Goal: Register for event/course

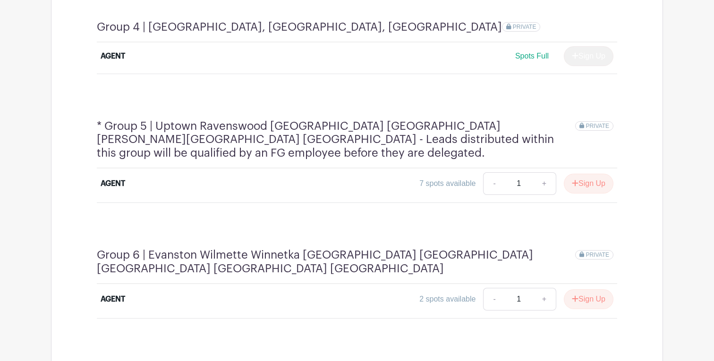
scroll to position [1009, 0]
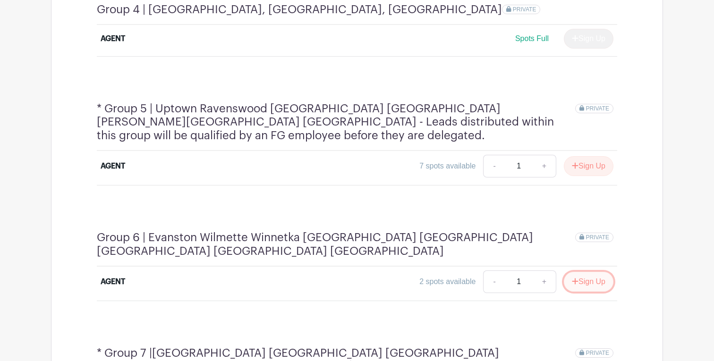
click at [596, 272] on button "Sign Up" at bounding box center [588, 282] width 50 height 20
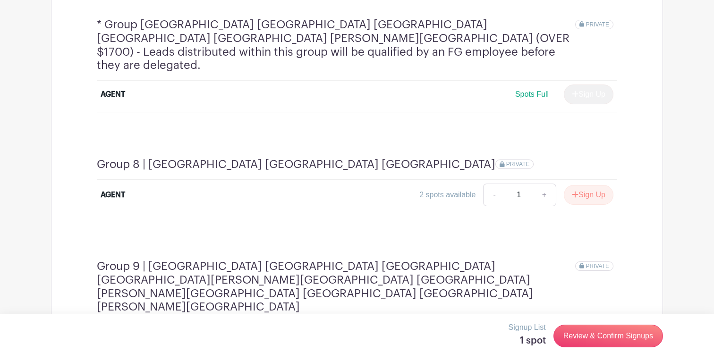
scroll to position [1468, 0]
click at [592, 184] on button "Sign Up" at bounding box center [588, 194] width 50 height 20
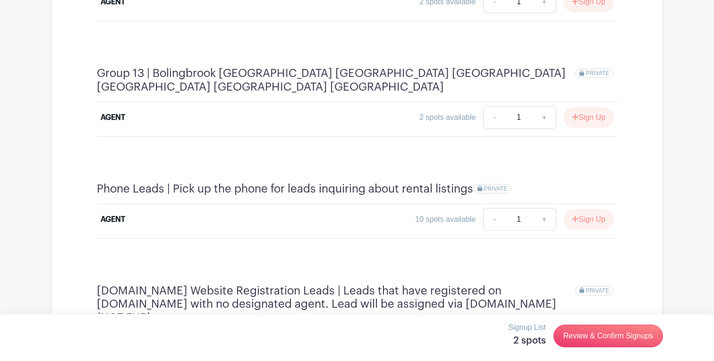
scroll to position [2162, 0]
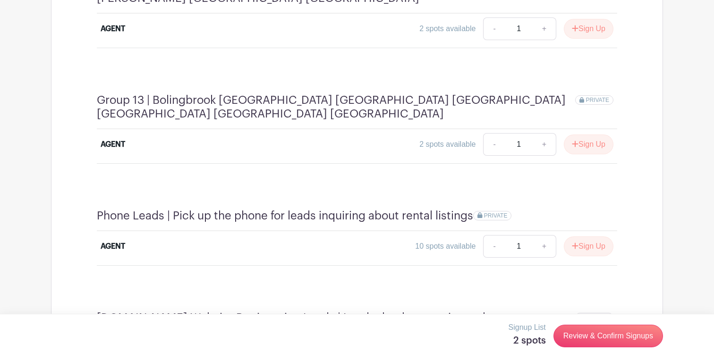
click at [605, 346] on link "Review & Confirm Signups" at bounding box center [607, 336] width 109 height 23
click at [599, 332] on link "Review & Confirm Signups" at bounding box center [607, 336] width 109 height 23
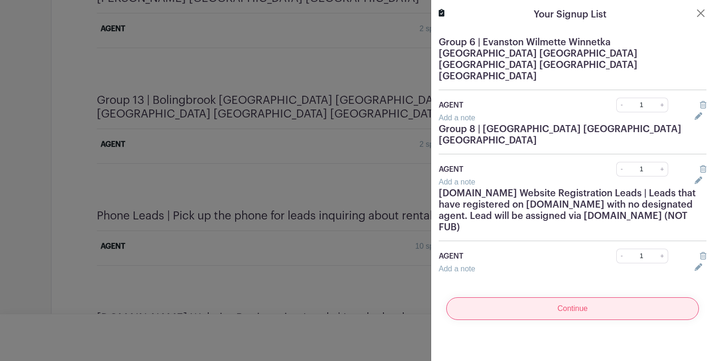
click at [563, 297] on input "Continue" at bounding box center [572, 308] width 252 height 23
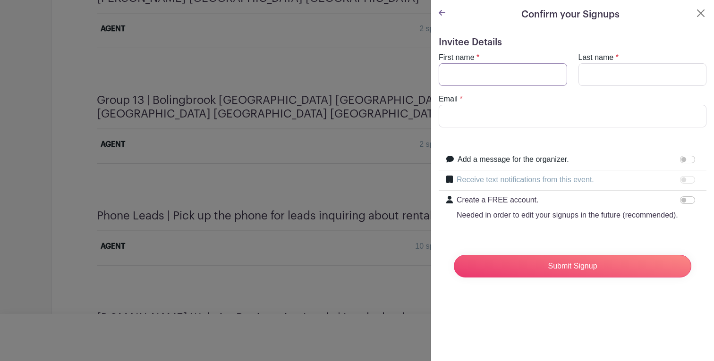
click at [523, 76] on input "First name" at bounding box center [502, 74] width 128 height 23
click at [501, 80] on input "First name" at bounding box center [502, 74] width 128 height 23
type input "Uran"
type input "Kabashi"
click at [528, 113] on input "Email" at bounding box center [572, 116] width 268 height 23
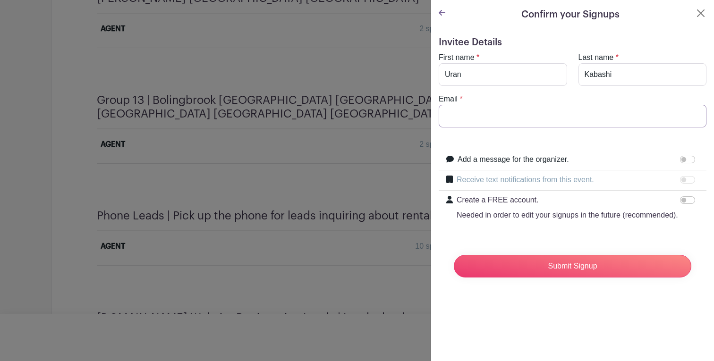
type input "[EMAIL_ADDRESS][DOMAIN_NAME]"
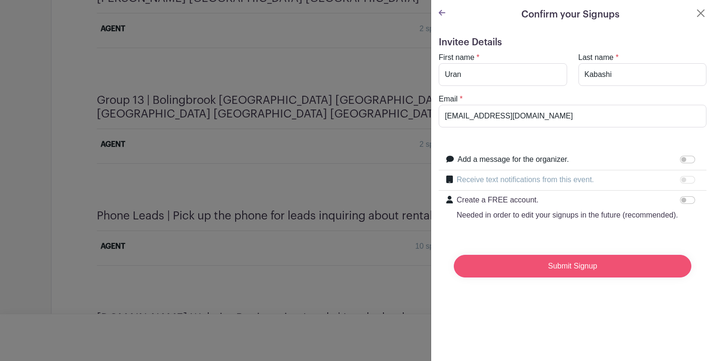
click at [564, 272] on input "Submit Signup" at bounding box center [571, 266] width 237 height 23
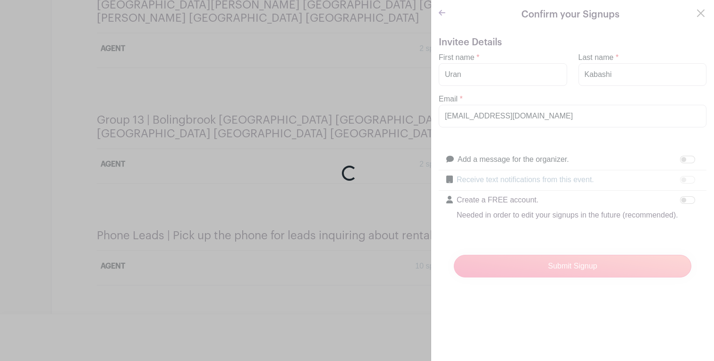
scroll to position [2199, 0]
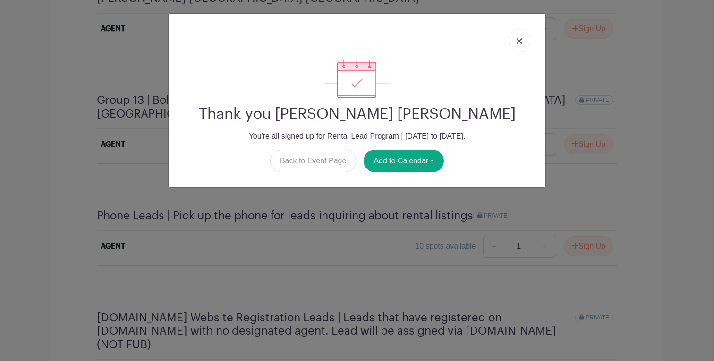
click at [517, 42] on img at bounding box center [519, 41] width 6 height 6
